Goal: Task Accomplishment & Management: Manage account settings

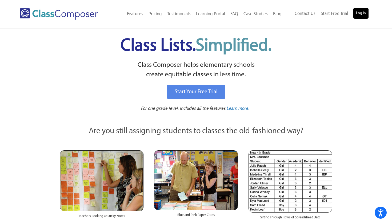
click at [358, 17] on link "Log In" at bounding box center [360, 13] width 15 height 11
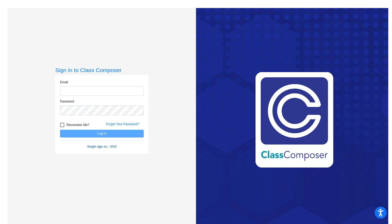
click at [101, 147] on form "Email Password Remember Me? Forgot Your Password? Log In Single sign on - SSO" at bounding box center [102, 114] width 84 height 69
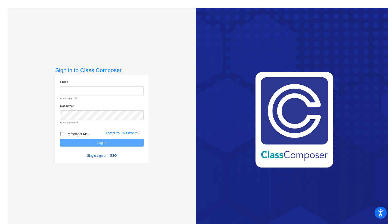
click at [103, 157] on link "Single sign on - SSO" at bounding box center [102, 156] width 30 height 4
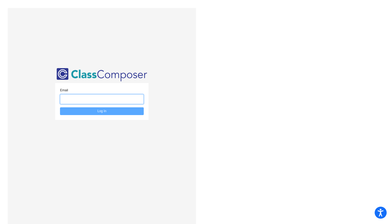
click at [108, 99] on input "email" at bounding box center [102, 99] width 84 height 10
click at [133, 99] on input "email" at bounding box center [102, 99] width 84 height 10
click at [126, 100] on input "email" at bounding box center [102, 99] width 84 height 10
type input "ctachine@marlb"
